Goal: Communication & Community: Answer question/provide support

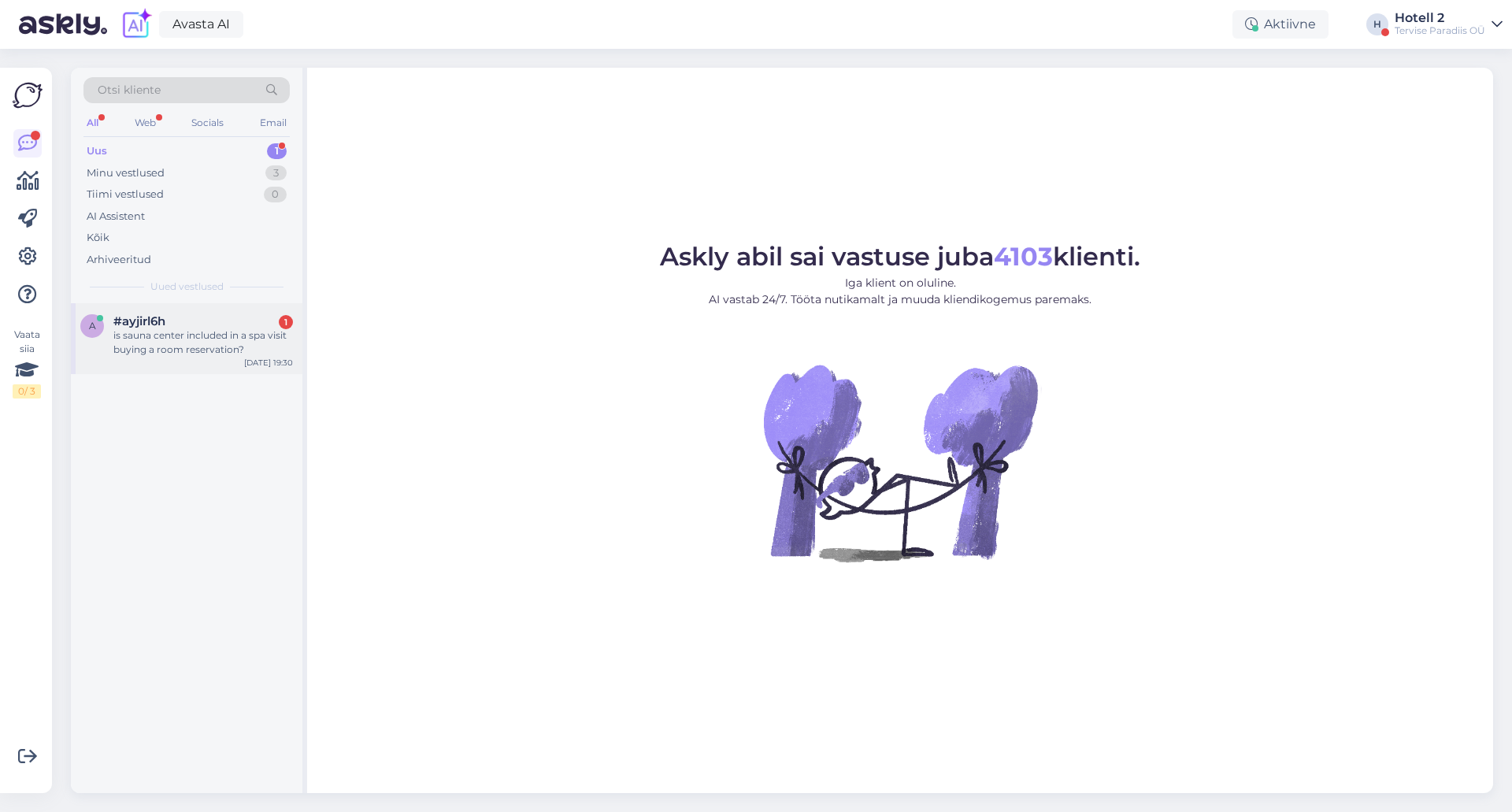
click at [214, 313] on div "a #ayjirl6h 1 is sauna center included in a spa visit buying a room reservation…" at bounding box center [187, 338] width 232 height 71
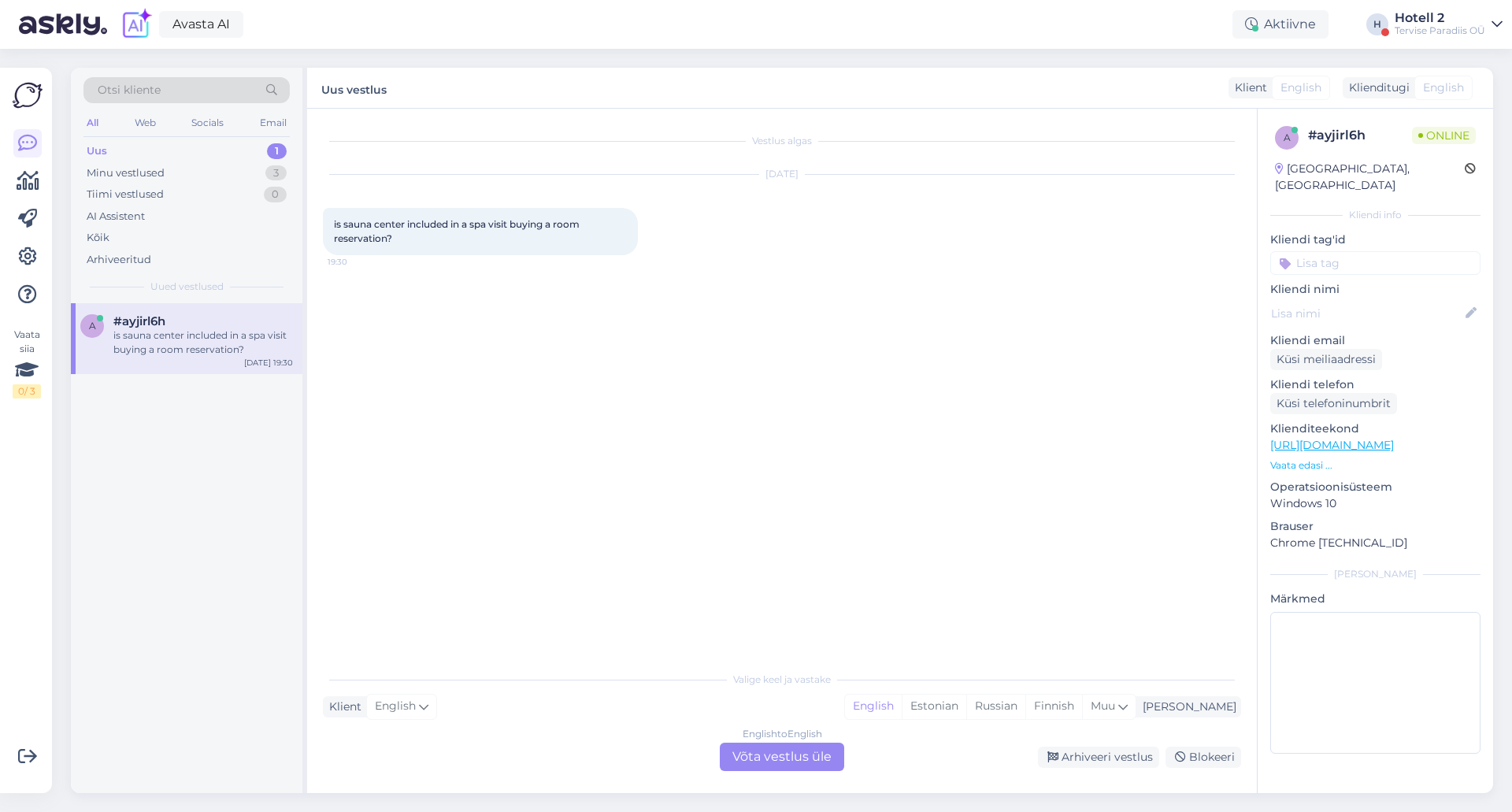
click at [782, 757] on div "English to English Võta vestlus üle" at bounding box center [782, 757] width 124 height 28
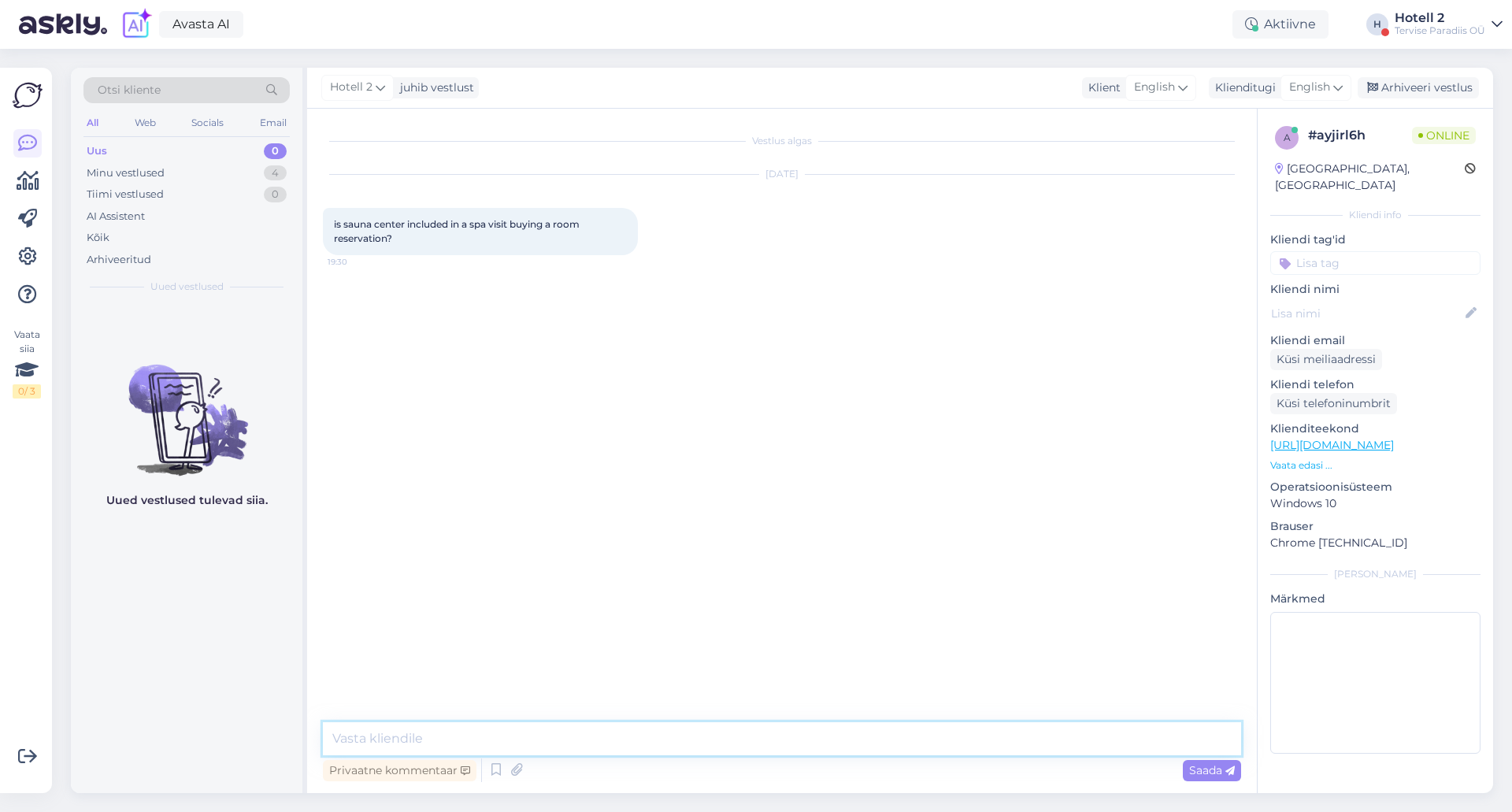
click at [414, 738] on textarea at bounding box center [782, 739] width 918 height 33
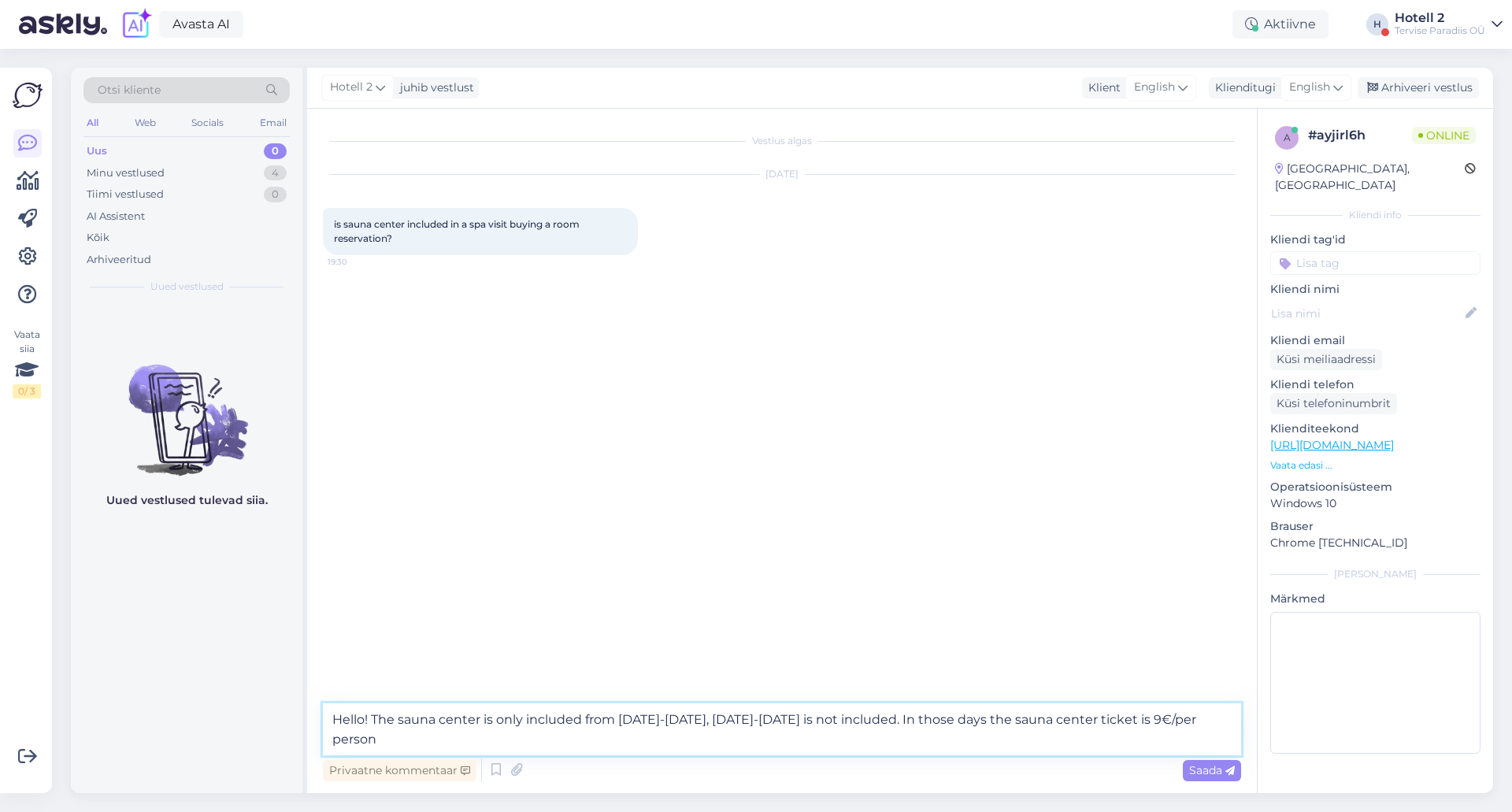
type textarea "Hello! The sauna center is only included from [DATE]-[DATE], [DATE]-[DATE] is n…"
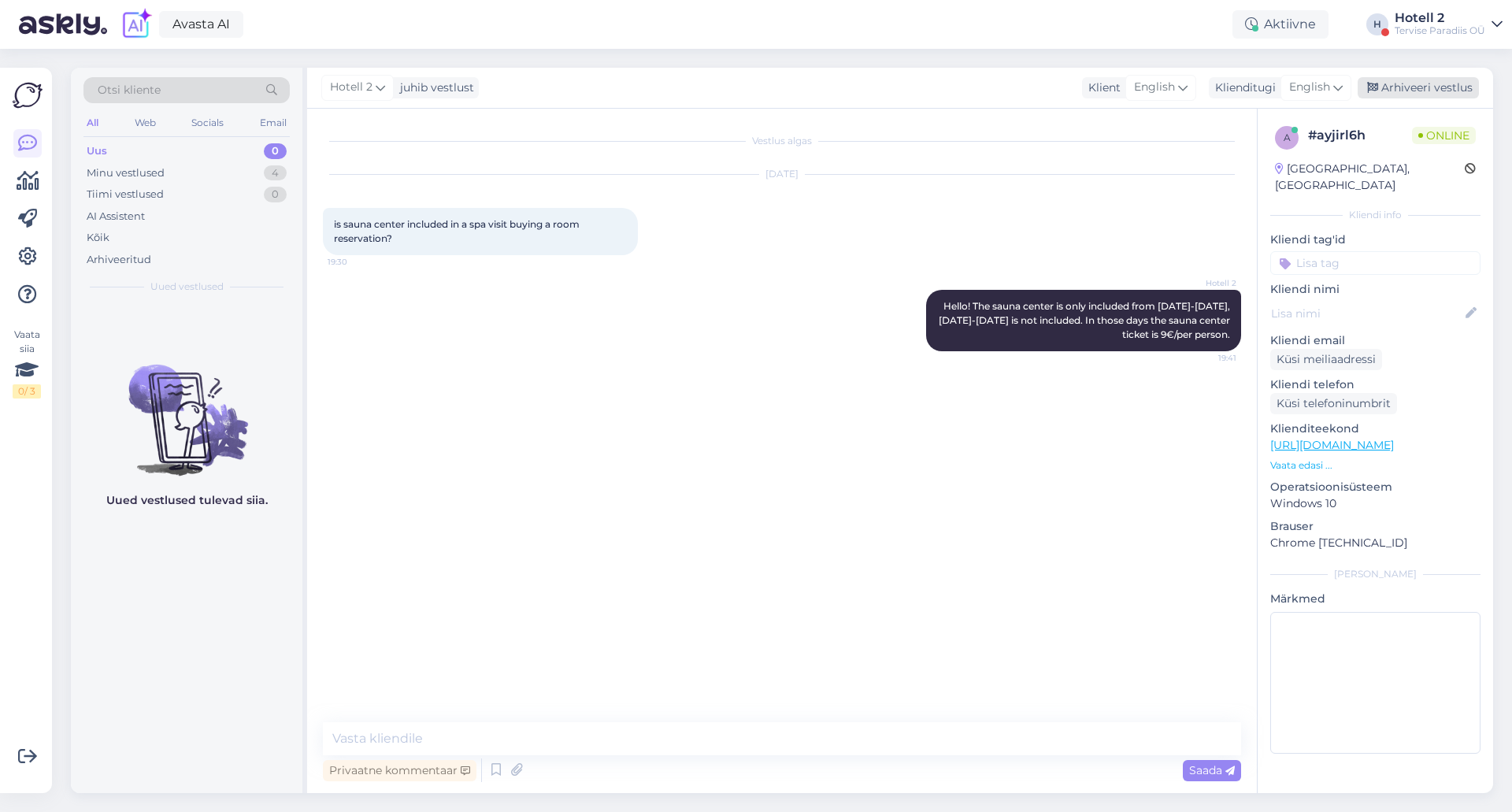
click at [1438, 84] on div "Arhiveeri vestlus" at bounding box center [1419, 87] width 122 height 21
click at [255, 172] on div "Minu vestlused 3" at bounding box center [186, 173] width 206 height 22
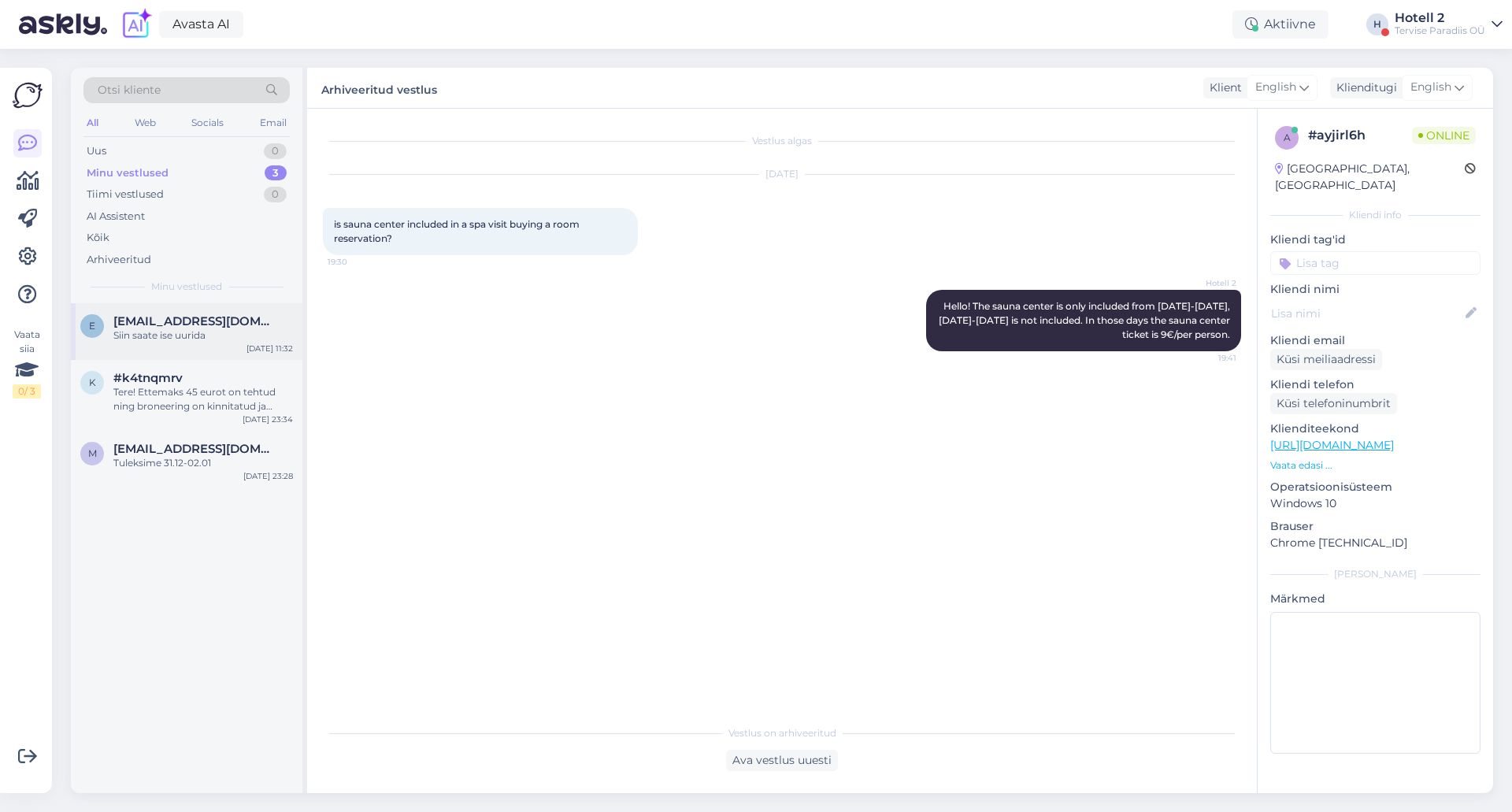
click at [156, 328] on span "[EMAIL_ADDRESS][DOMAIN_NAME]" at bounding box center [195, 321] width 164 height 14
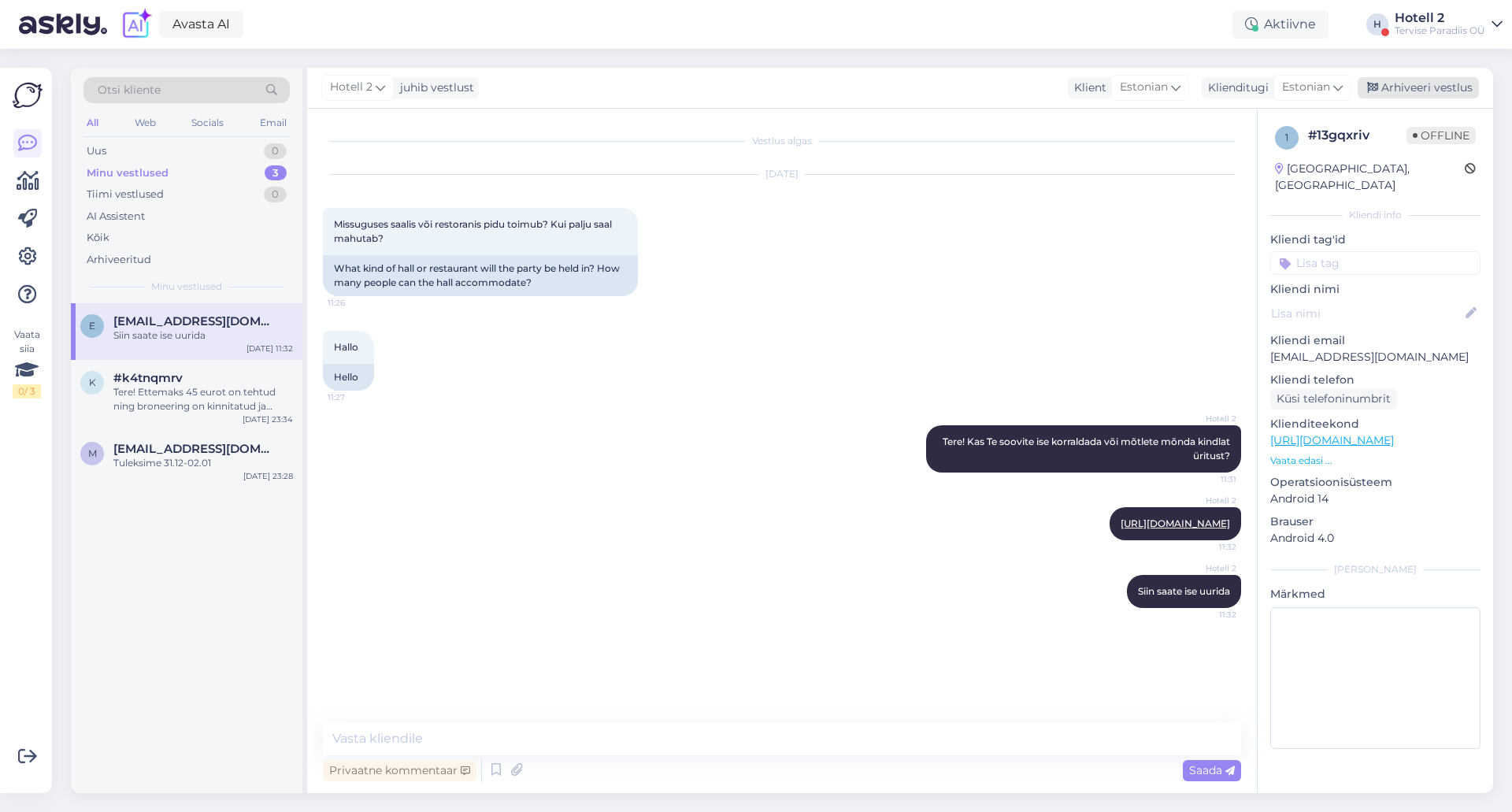
click at [1428, 85] on div "Arhiveeri vestlus" at bounding box center [1419, 87] width 122 height 21
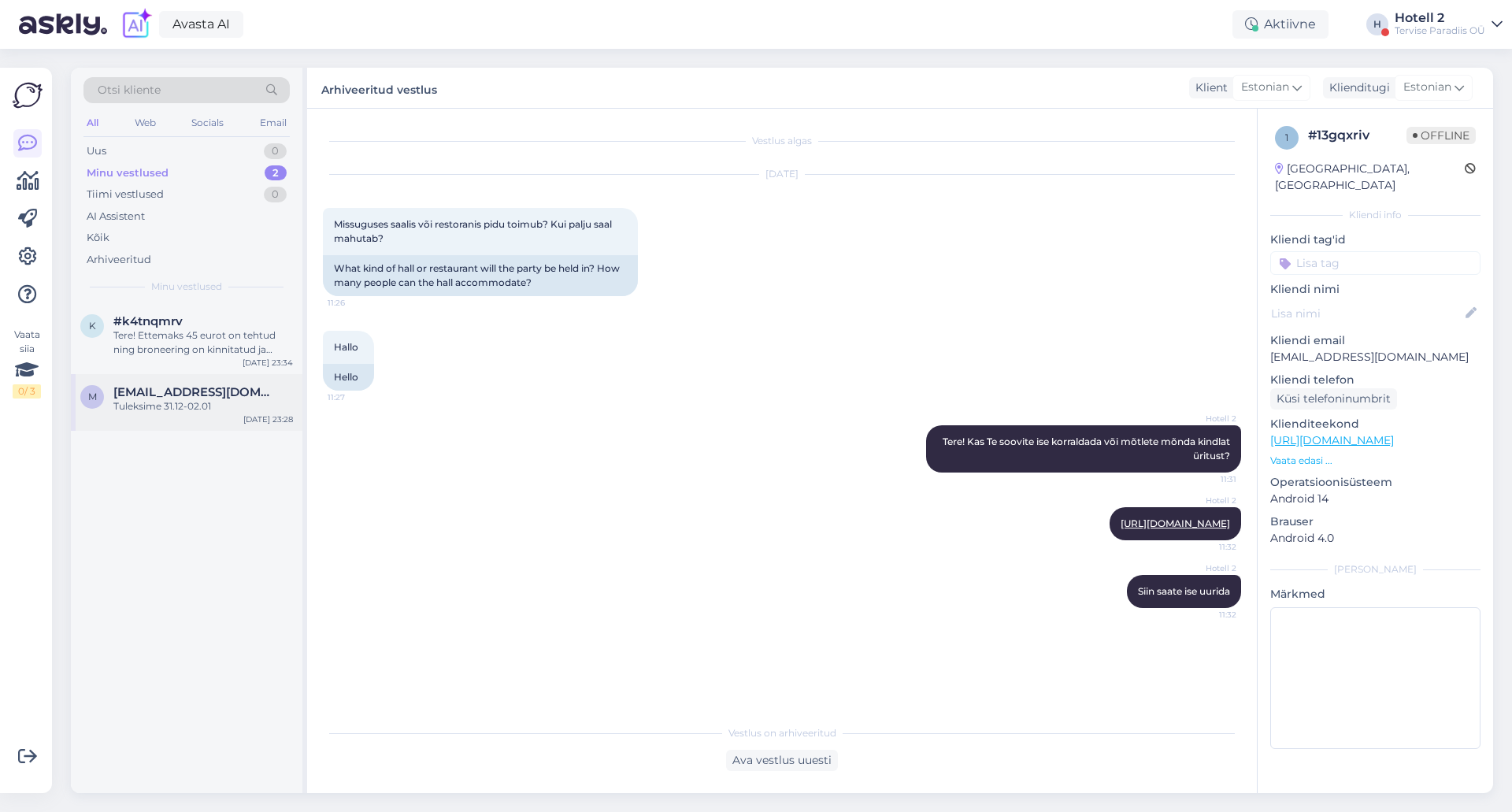
click at [212, 376] on div "m [EMAIL_ADDRESS][DOMAIN_NAME] Tuleksime 31.12-02.01 [DATE] 23:28" at bounding box center [187, 403] width 232 height 57
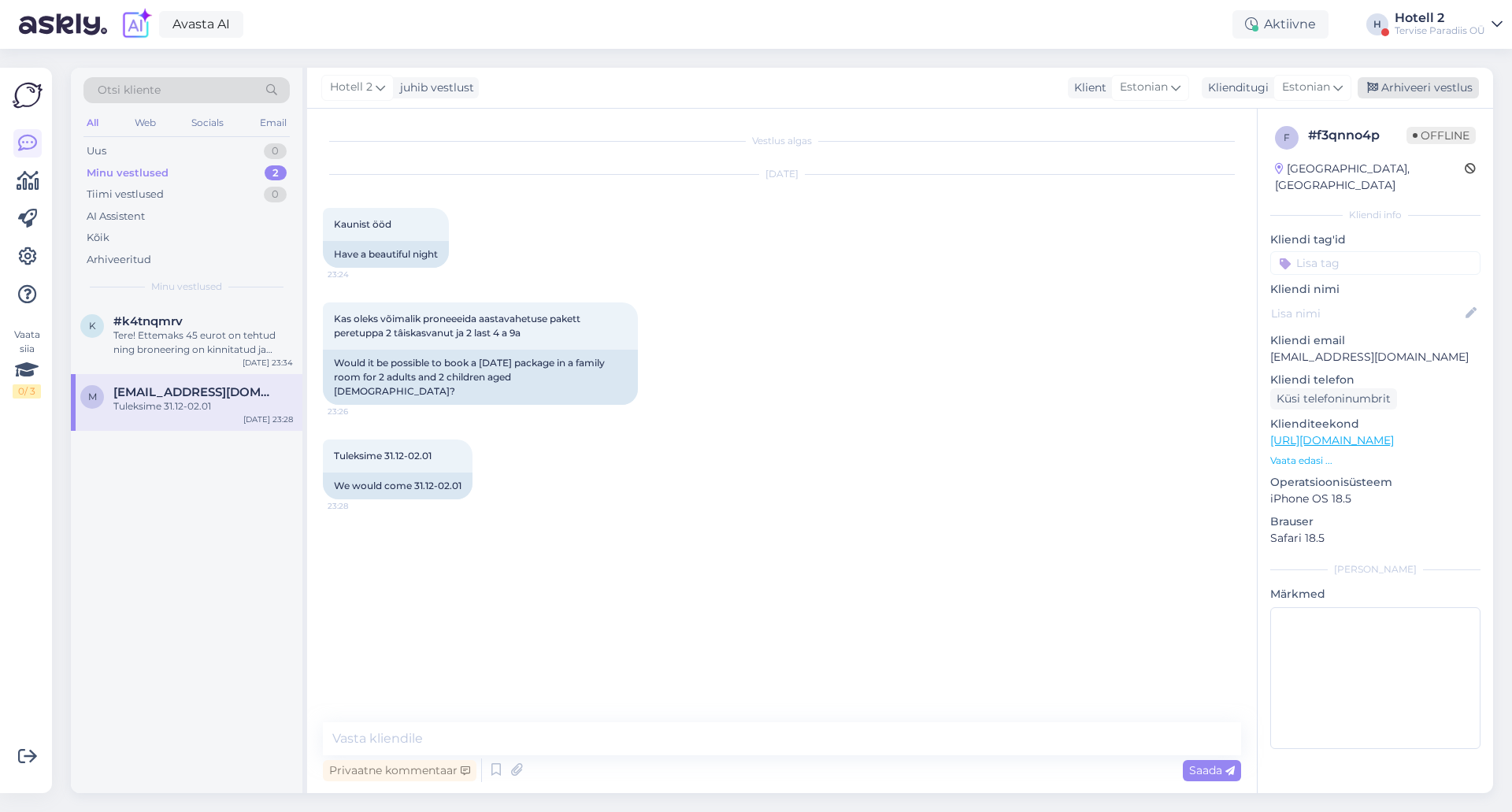
click at [1406, 86] on div "Arhiveeri vestlus" at bounding box center [1419, 87] width 122 height 21
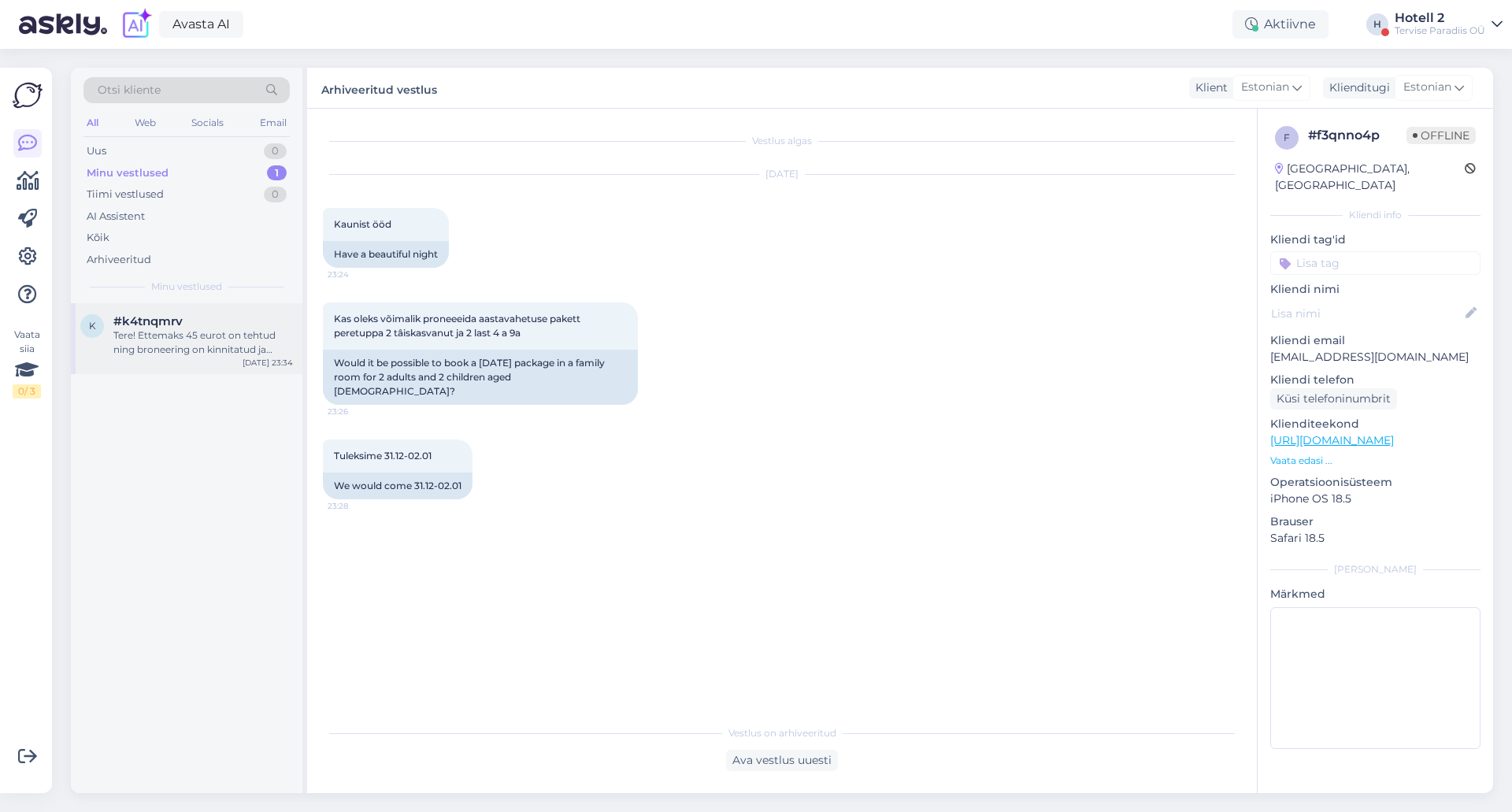
click at [127, 334] on div "Tere! Ettemaks 45 eurot on tehtud ning broneering on kinnitatud ja ootame teid …" at bounding box center [202, 343] width 180 height 28
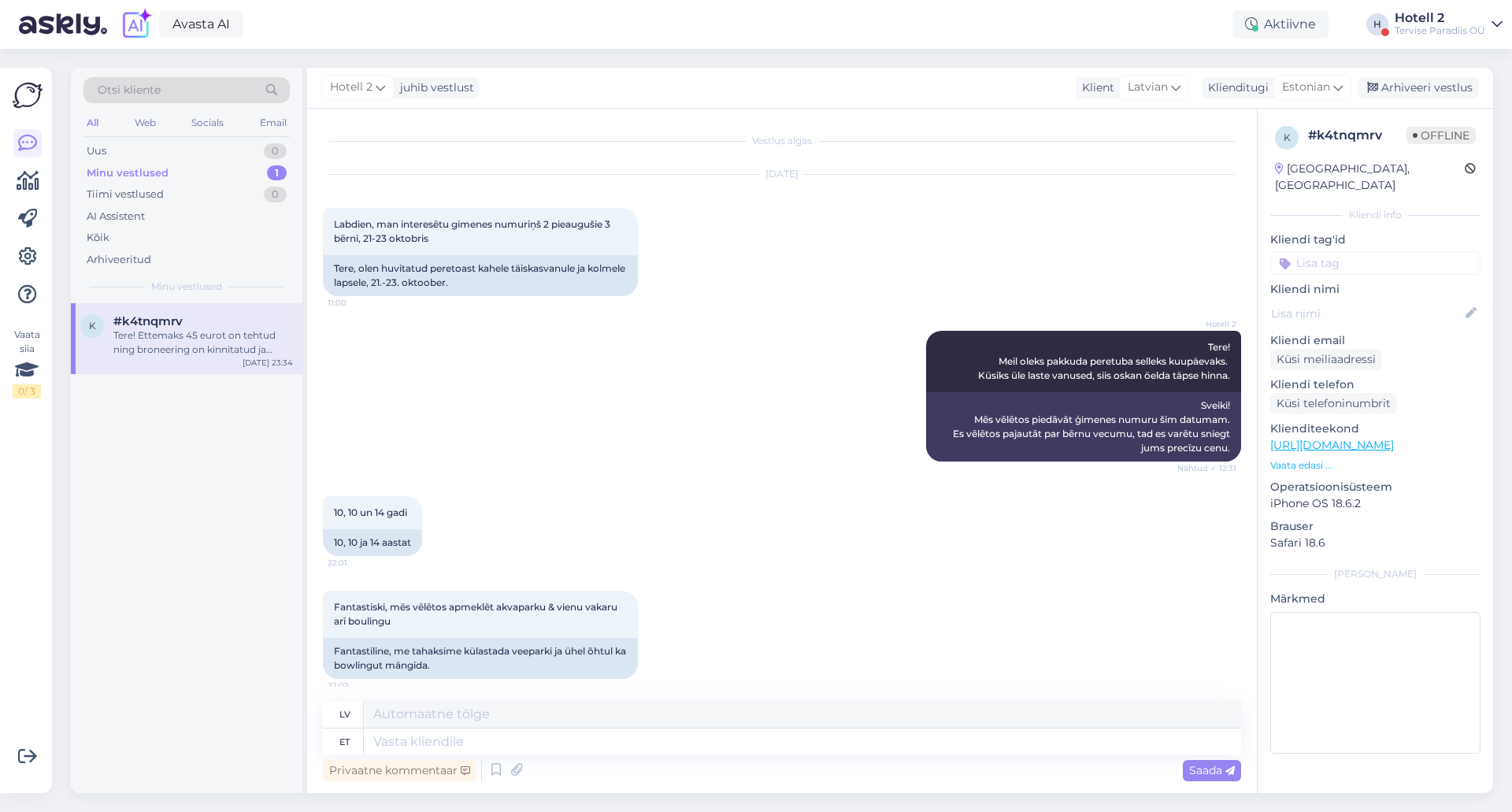
scroll to position [964, 0]
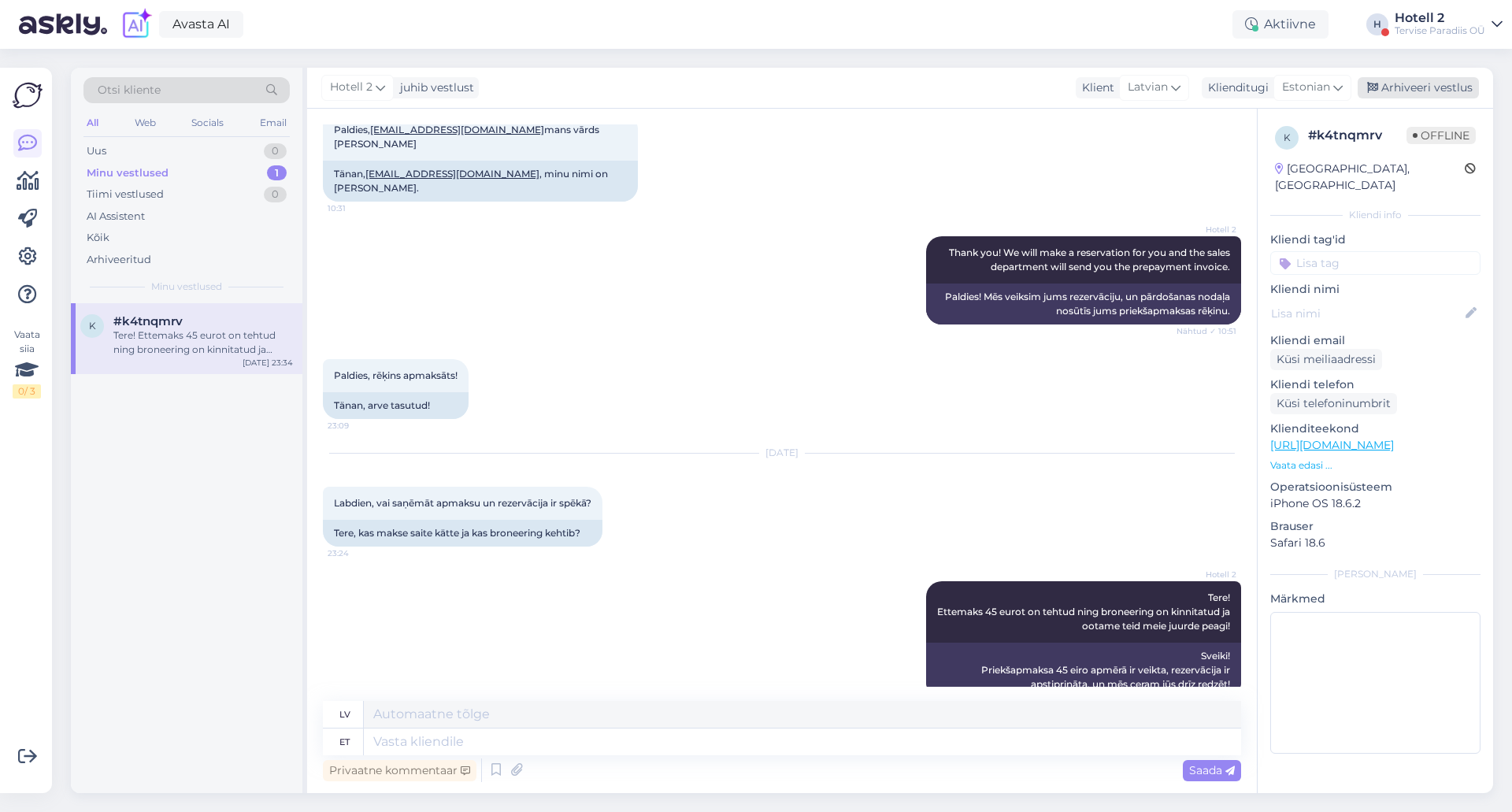
click at [1401, 91] on div "Arhiveeri vestlus" at bounding box center [1419, 87] width 122 height 21
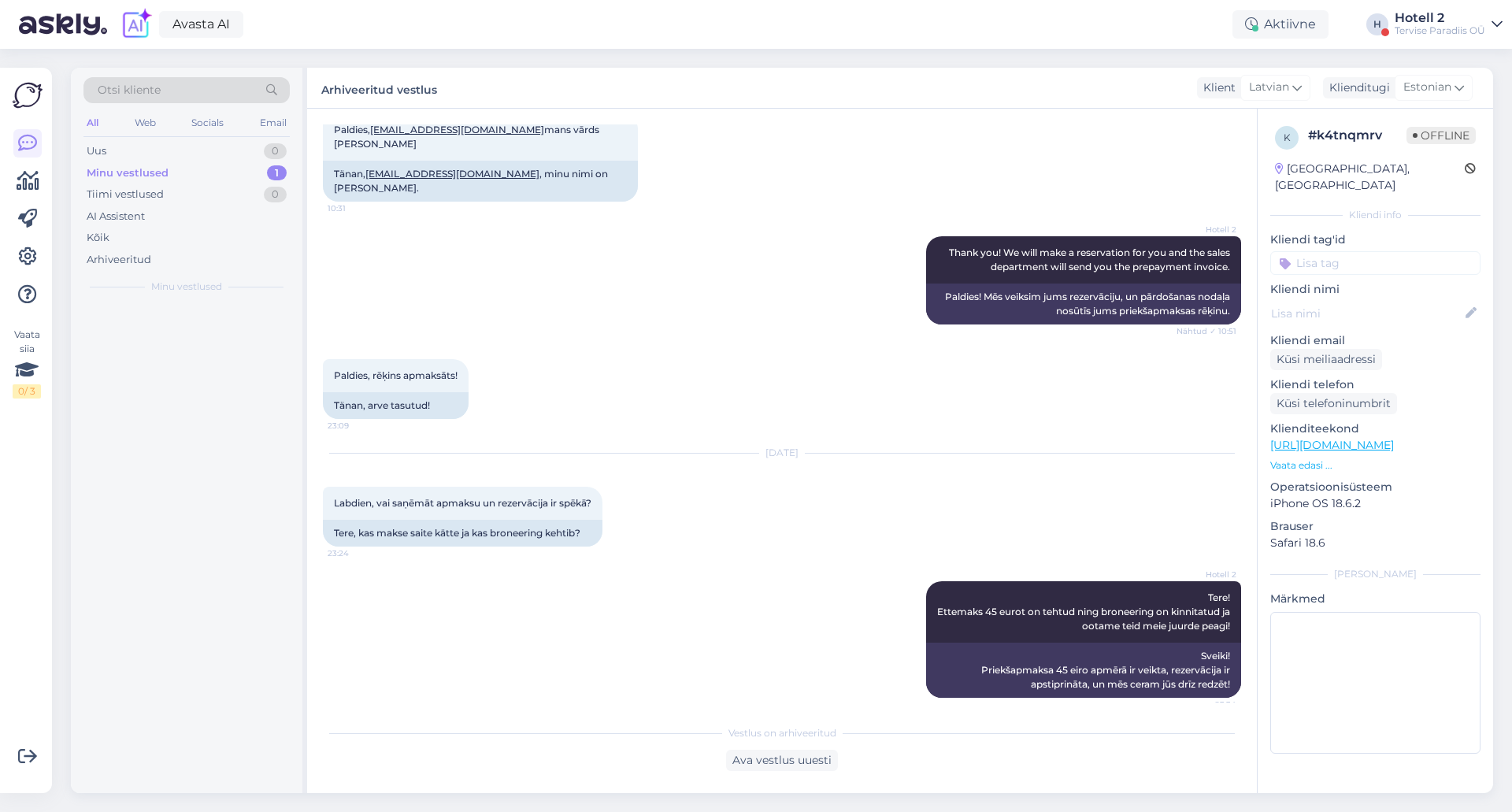
scroll to position [949, 0]
